Goal: Navigation & Orientation: Find specific page/section

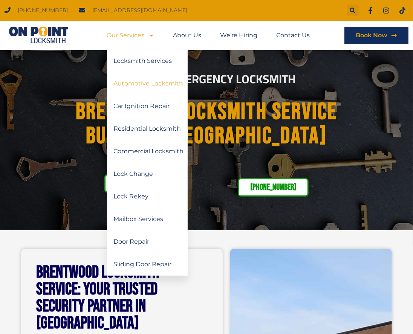
click at [141, 82] on link "Automotive Locksmith" at bounding box center [147, 83] width 81 height 23
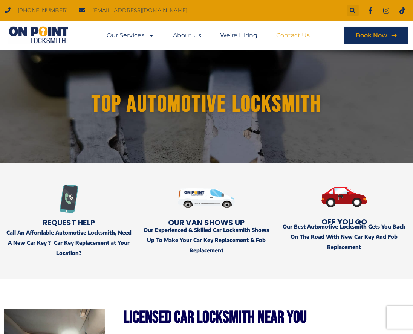
click at [304, 36] on link "Contact Us" at bounding box center [294, 35] width 34 height 17
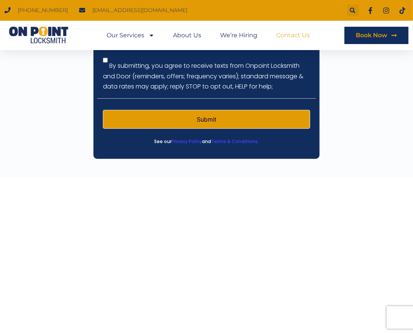
scroll to position [352, 0]
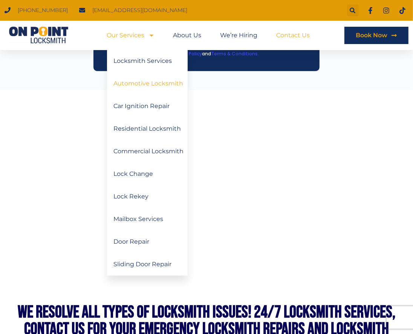
click at [151, 86] on link "Automotive Locksmith" at bounding box center [147, 83] width 81 height 23
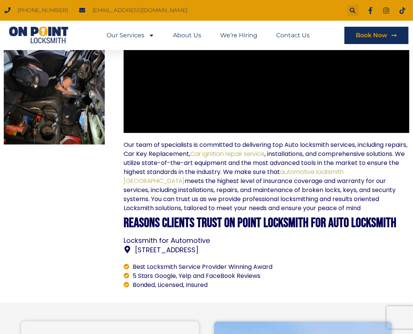
scroll to position [439, 0]
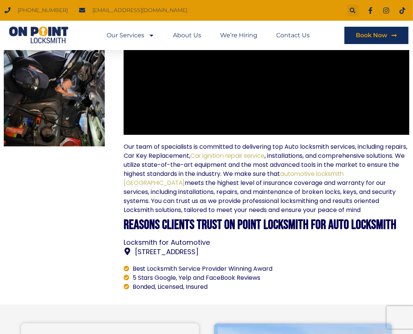
drag, startPoint x: 147, startPoint y: 227, endPoint x: 384, endPoint y: 230, distance: 237.0
click at [384, 230] on h2 "Reasons Clients Trust On Point Locksmith For Auto Locksmith" at bounding box center [267, 225] width 286 height 13
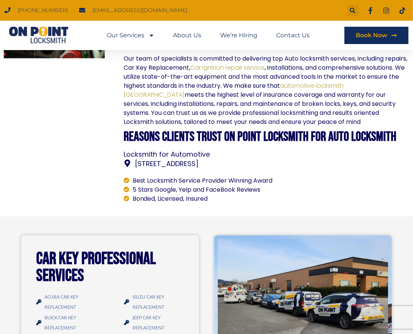
click at [301, 161] on link "[STREET_ADDRESS]" at bounding box center [267, 164] width 286 height 10
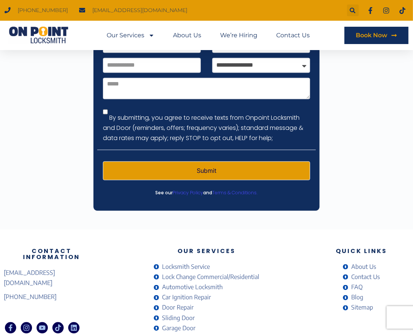
scroll to position [2752, 0]
